Goal: Task Accomplishment & Management: Manage account settings

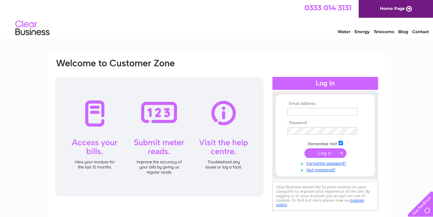
type input "info@bowdenskilts.co.uk"
click at [327, 152] on input "submit" at bounding box center [326, 153] width 42 height 10
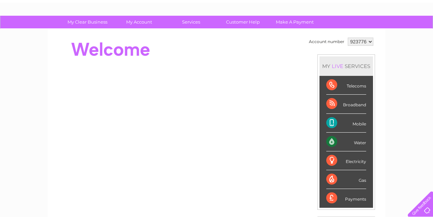
scroll to position [23, 0]
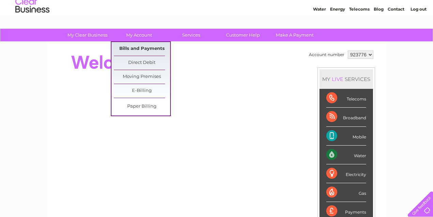
click at [139, 48] on link "Bills and Payments" at bounding box center [142, 49] width 56 height 14
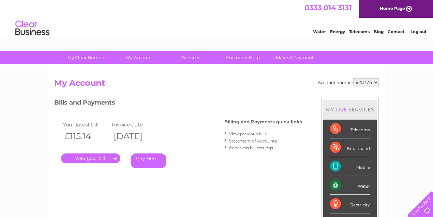
click at [90, 159] on link "." at bounding box center [90, 158] width 59 height 10
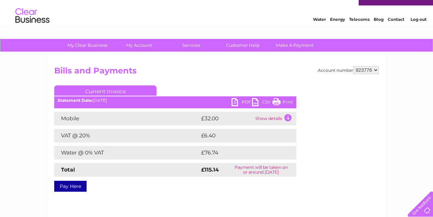
scroll to position [23, 0]
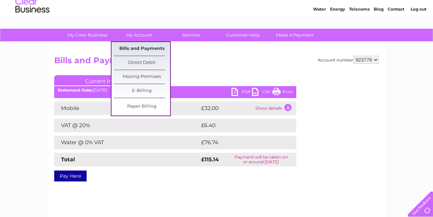
click at [136, 49] on link "Bills and Payments" at bounding box center [142, 49] width 56 height 14
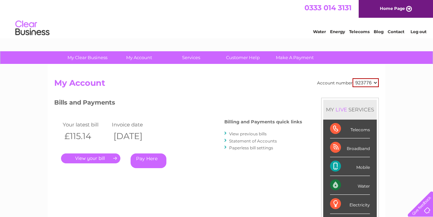
click at [257, 134] on link "View previous bills" at bounding box center [248, 133] width 38 height 5
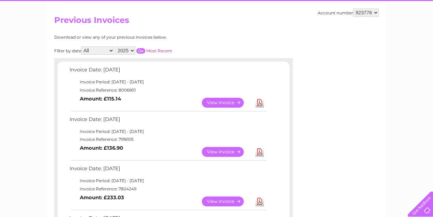
scroll to position [68, 0]
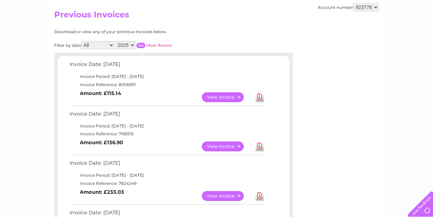
click at [222, 146] on link "View" at bounding box center [227, 146] width 50 height 10
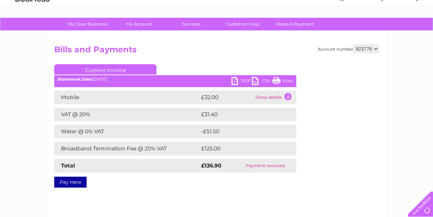
scroll to position [45, 0]
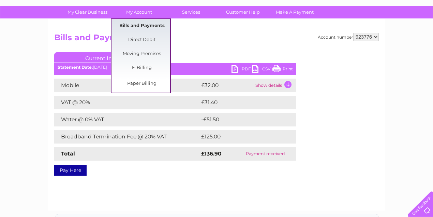
click at [142, 25] on link "Bills and Payments" at bounding box center [142, 26] width 56 height 14
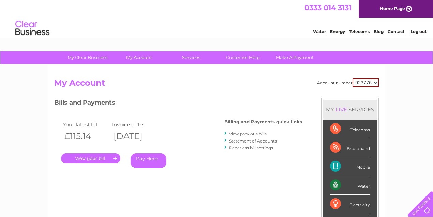
click at [253, 134] on link "View previous bills" at bounding box center [248, 133] width 38 height 5
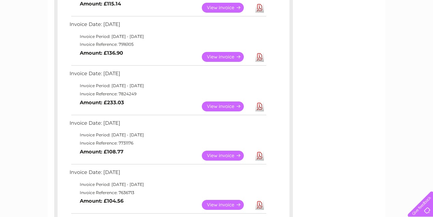
scroll to position [159, 0]
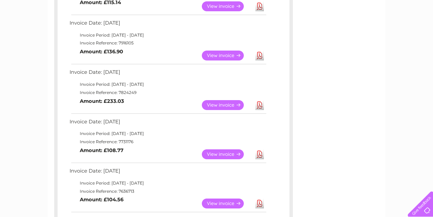
click at [218, 104] on link "View" at bounding box center [227, 105] width 50 height 10
